Goal: Information Seeking & Learning: Check status

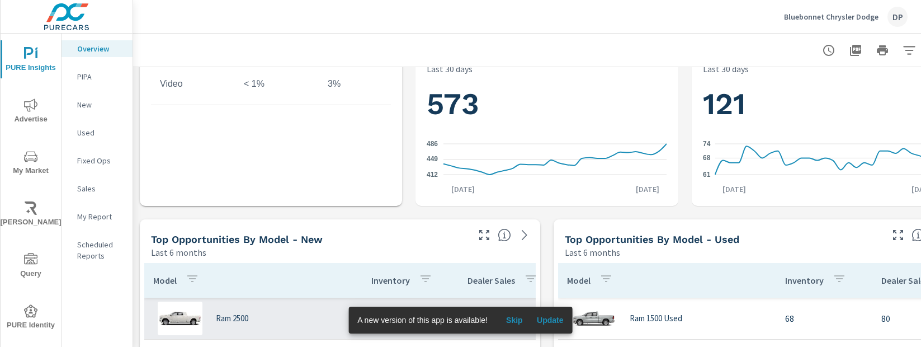
scroll to position [283, 0]
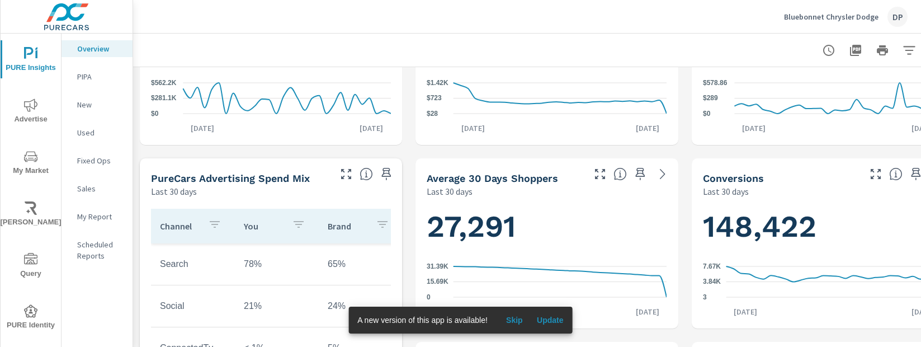
click at [349, 178] on icon "button" at bounding box center [346, 174] width 10 height 10
